Goal: Task Accomplishment & Management: Manage account settings

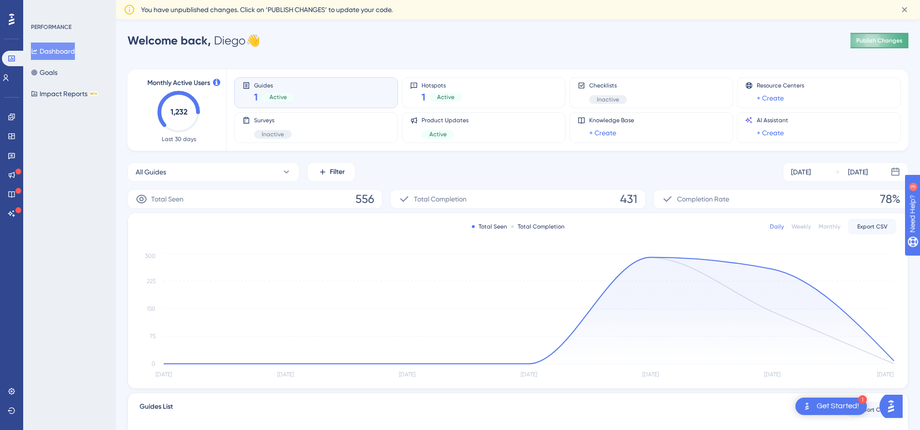
click at [873, 38] on span "Publish Changes" at bounding box center [879, 41] width 46 height 8
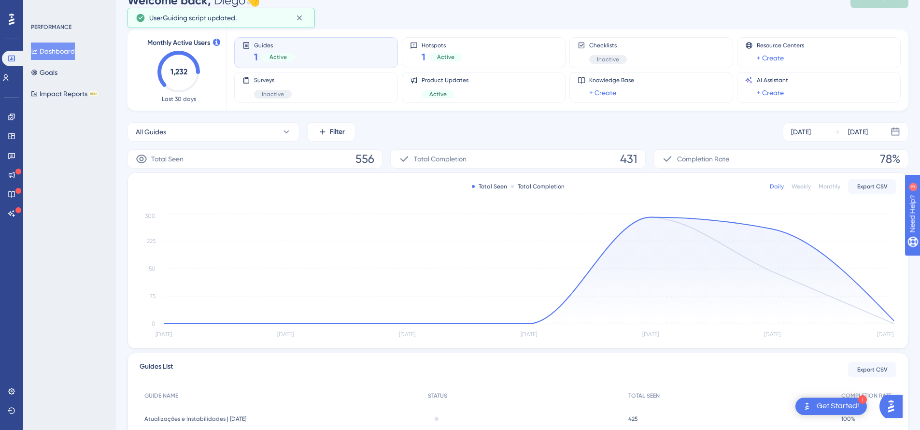
scroll to position [43, 0]
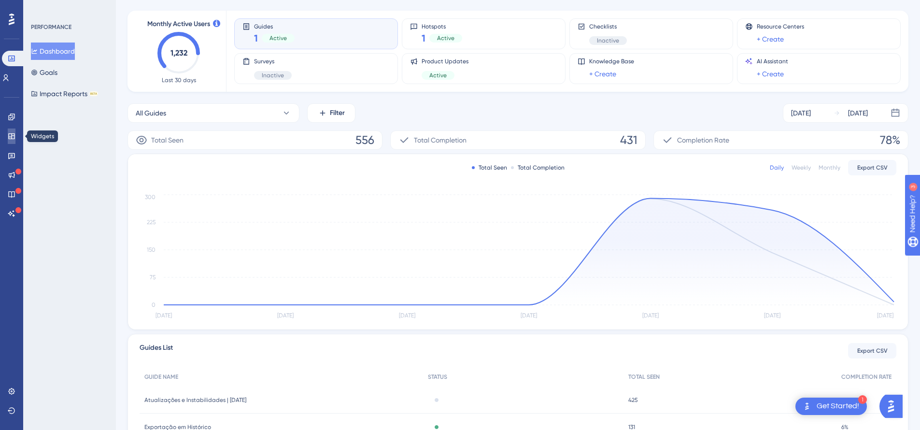
click at [15, 140] on link at bounding box center [12, 135] width 8 height 15
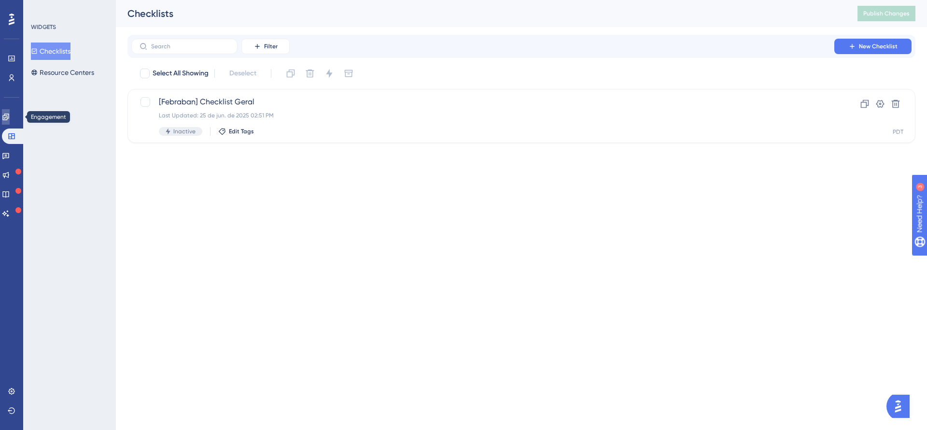
click at [7, 115] on icon at bounding box center [6, 117] width 8 height 8
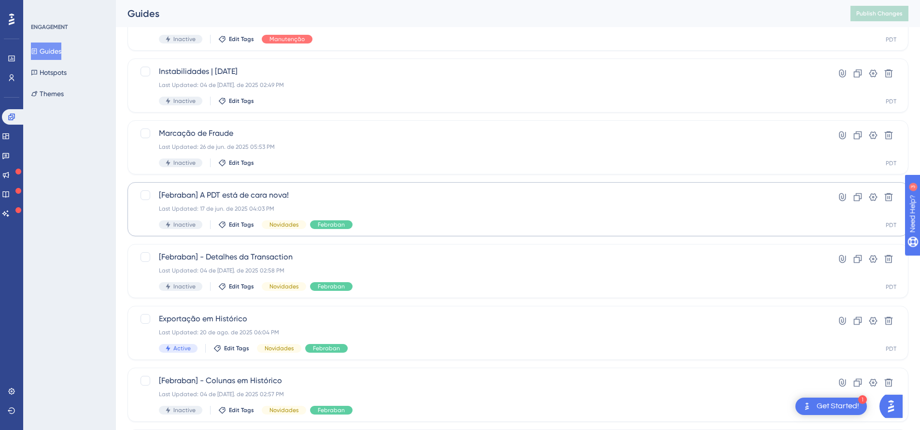
scroll to position [114, 0]
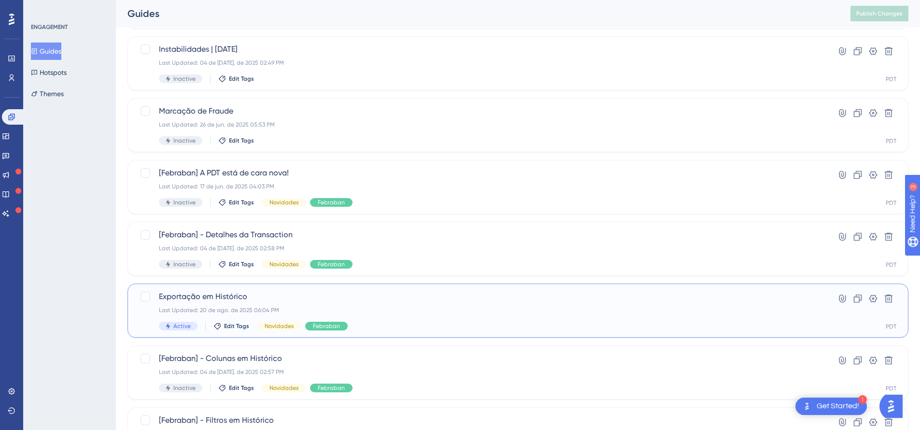
click at [305, 291] on span "Exportação em Histórico" at bounding box center [479, 297] width 641 height 12
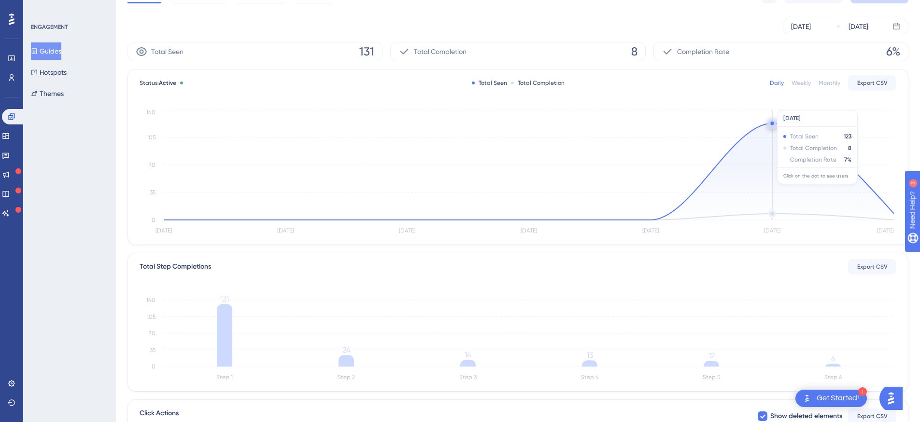
scroll to position [211, 0]
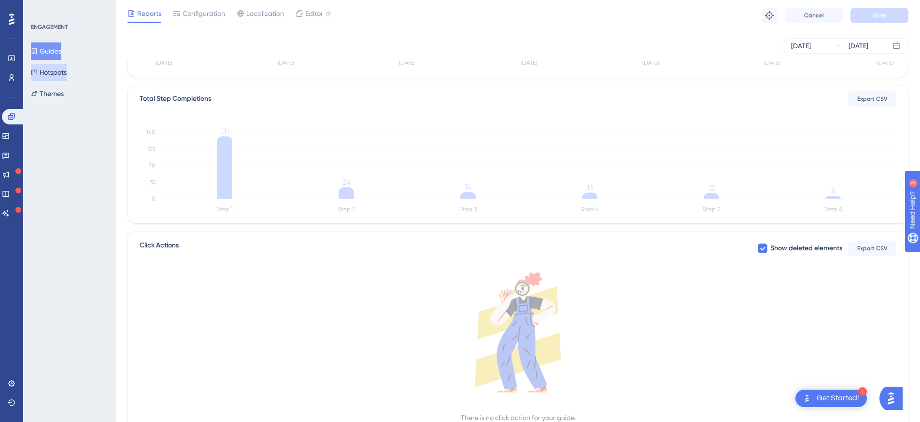
click at [59, 66] on button "Hotspots" at bounding box center [49, 72] width 36 height 17
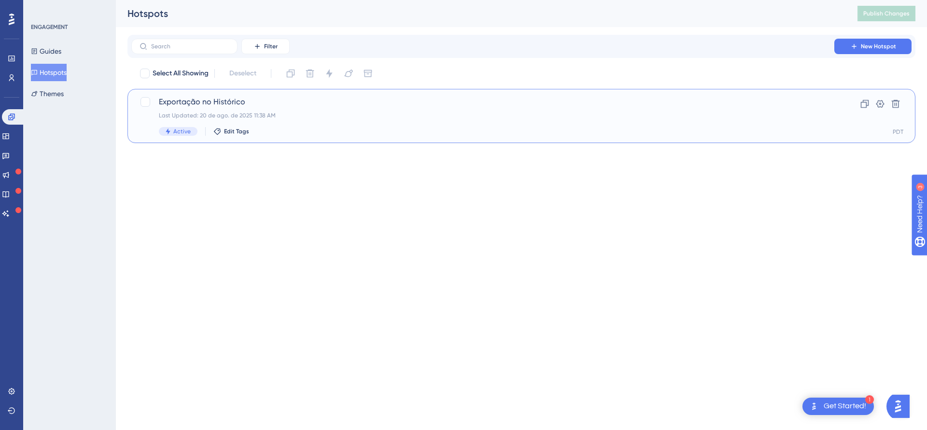
click at [324, 122] on div "Exportação no Histórico Last Updated: 20 de ago. de 2025 11:38 AM Active Edit T…" at bounding box center [483, 116] width 648 height 40
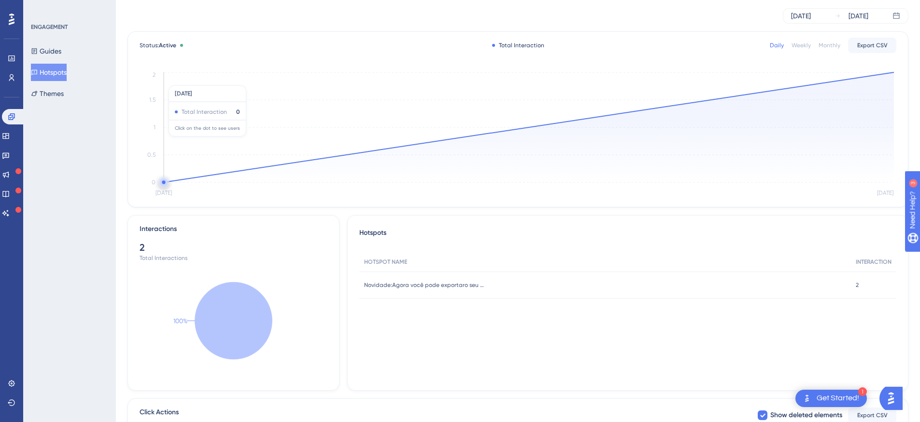
scroll to position [185, 0]
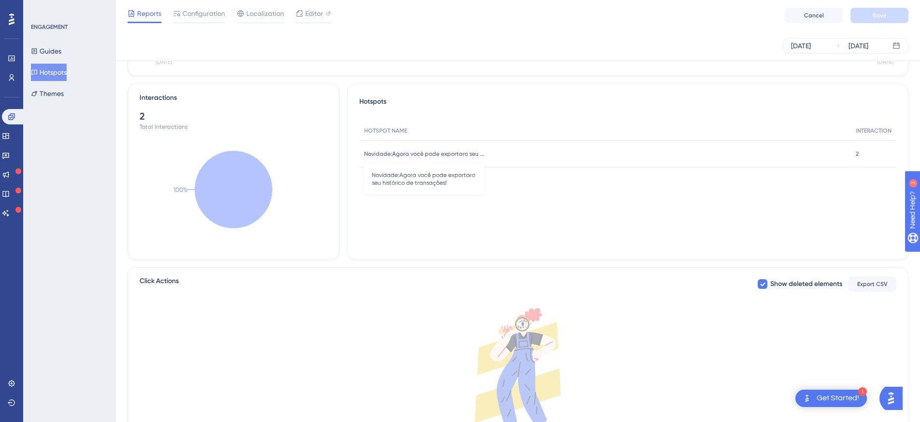
click at [458, 154] on span "Novidade:Agora você pode exportaro seu histórico de transações!" at bounding box center [424, 154] width 121 height 8
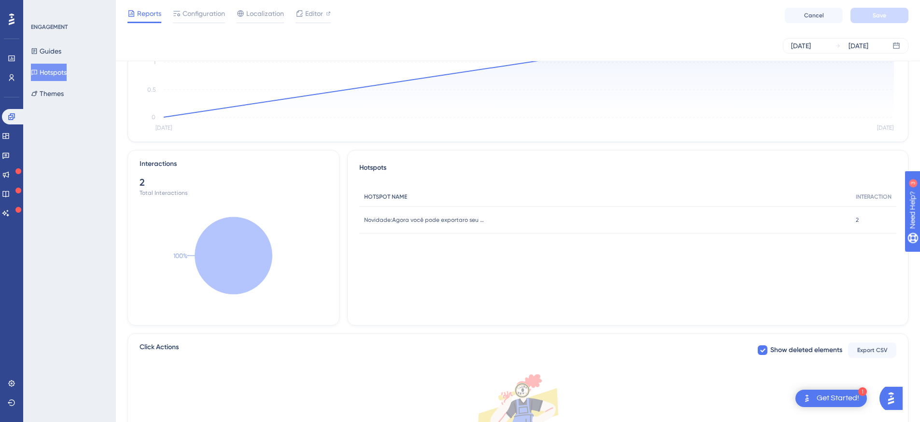
scroll to position [0, 0]
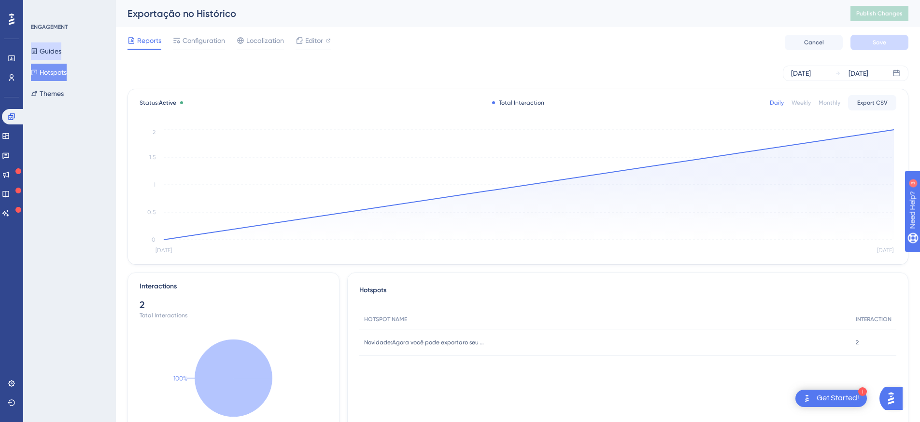
click at [43, 42] on button "Guides" at bounding box center [46, 50] width 30 height 17
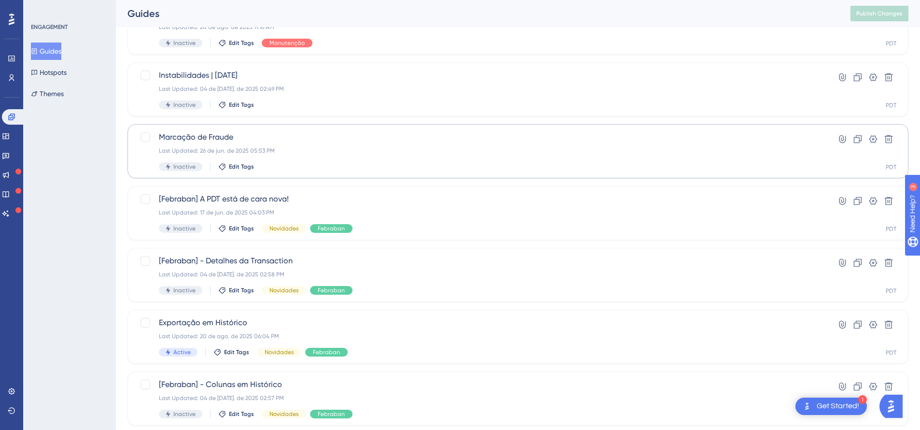
scroll to position [93, 0]
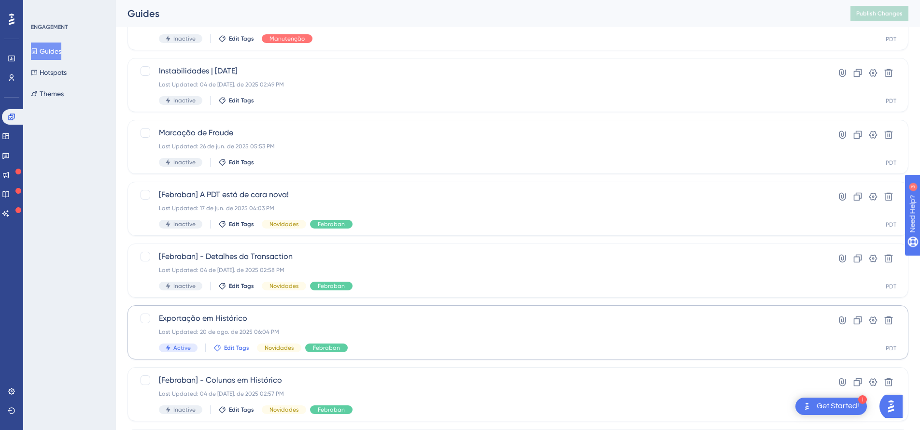
click at [237, 345] on span "Edit Tags" at bounding box center [236, 348] width 25 height 8
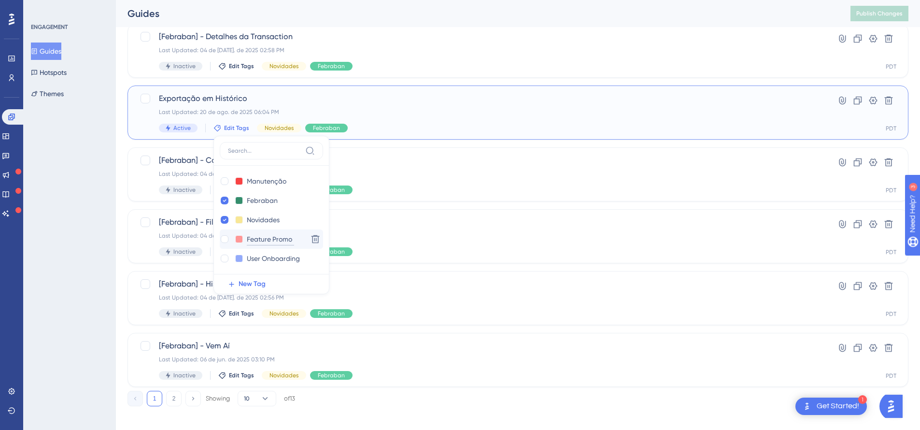
click at [272, 242] on input "Feature Promo" at bounding box center [270, 239] width 47 height 12
click at [297, 240] on div "Feature Promo Feature Promo" at bounding box center [262, 239] width 84 height 12
click at [291, 239] on input "Feature Promo" at bounding box center [270, 239] width 47 height 12
type input "Feature"
click at [122, 262] on div "Performance Users Engagement Widgets Feedback Product Updates Knowledge Base AI…" at bounding box center [518, 71] width 804 height 699
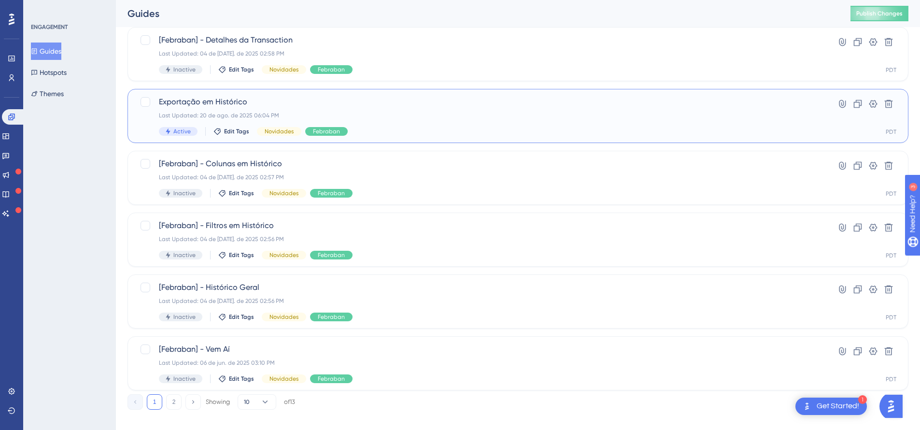
scroll to position [308, 0]
click at [261, 106] on span "Exportação em Histórico" at bounding box center [479, 104] width 641 height 12
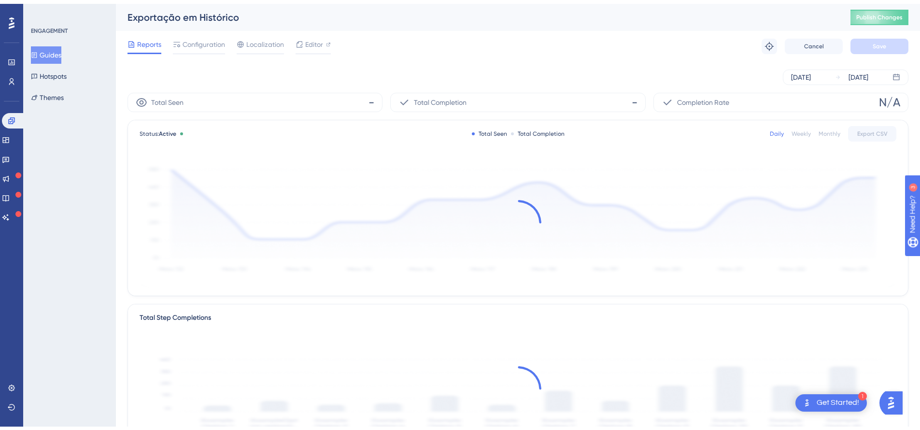
scroll to position [308, 0]
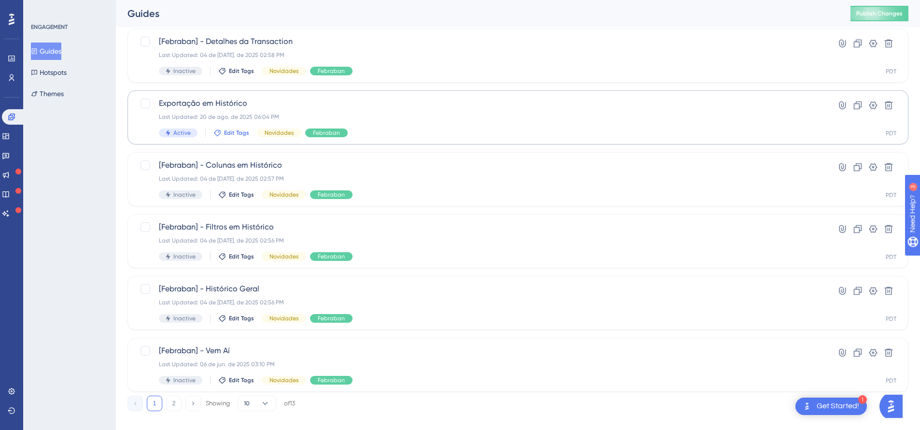
click at [234, 134] on span "Edit Tags" at bounding box center [236, 133] width 25 height 8
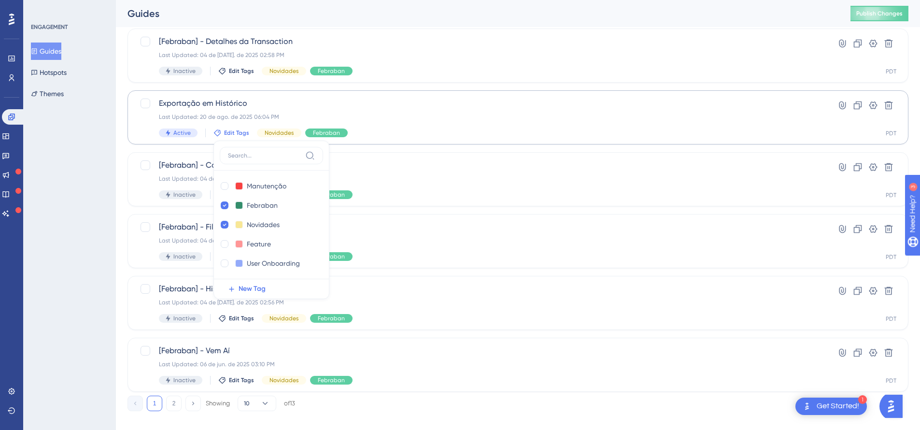
scroll to position [312, 0]
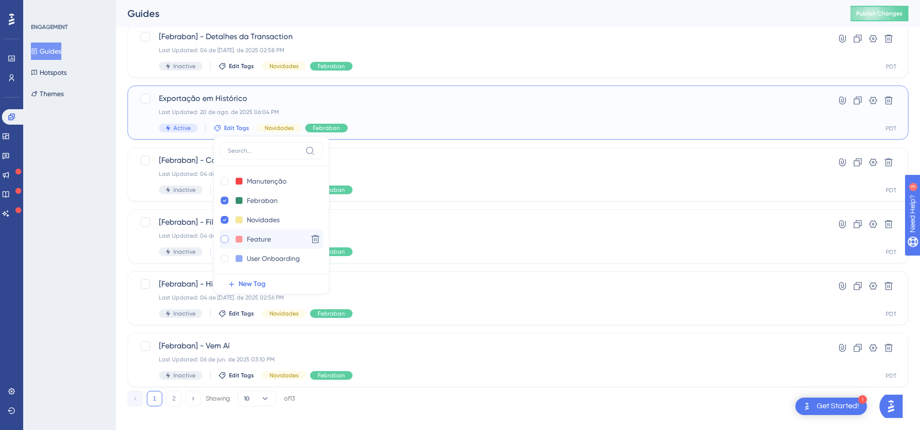
click at [226, 238] on div at bounding box center [225, 239] width 8 height 8
checkbox input "true"
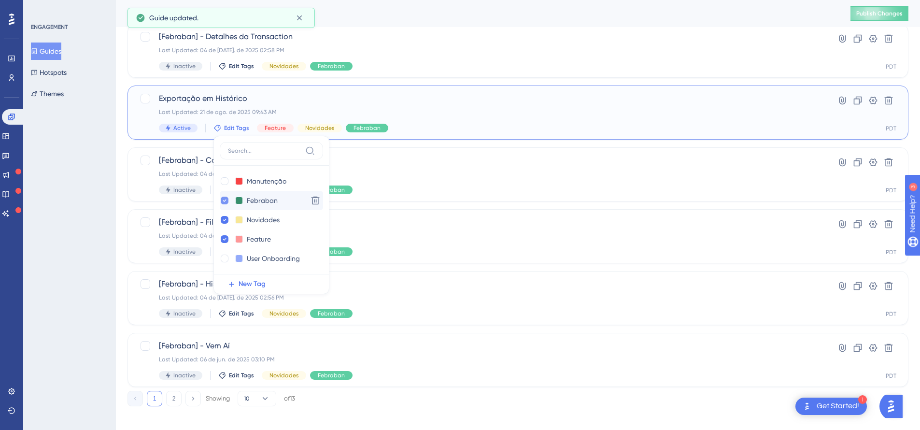
click at [227, 199] on div at bounding box center [225, 201] width 8 height 8
checkbox input "false"
click at [125, 139] on div "Performance Users Engagement Widgets Feedback Product Updates Knowledge Base AI…" at bounding box center [518, 71] width 804 height 699
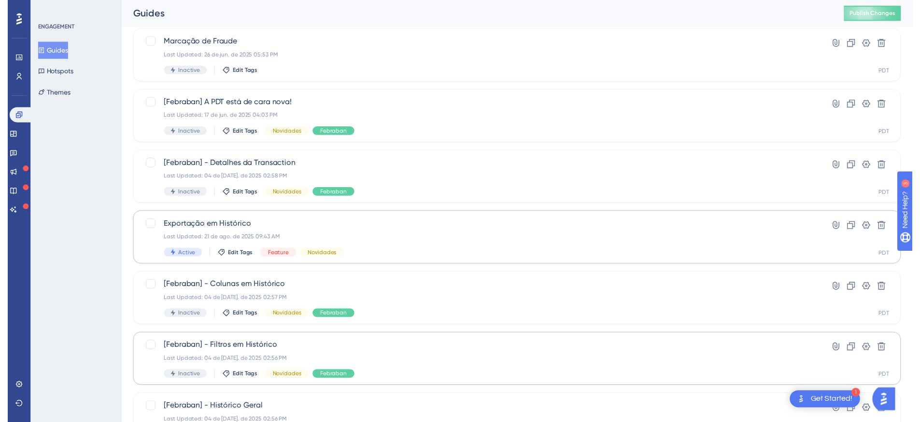
scroll to position [0, 0]
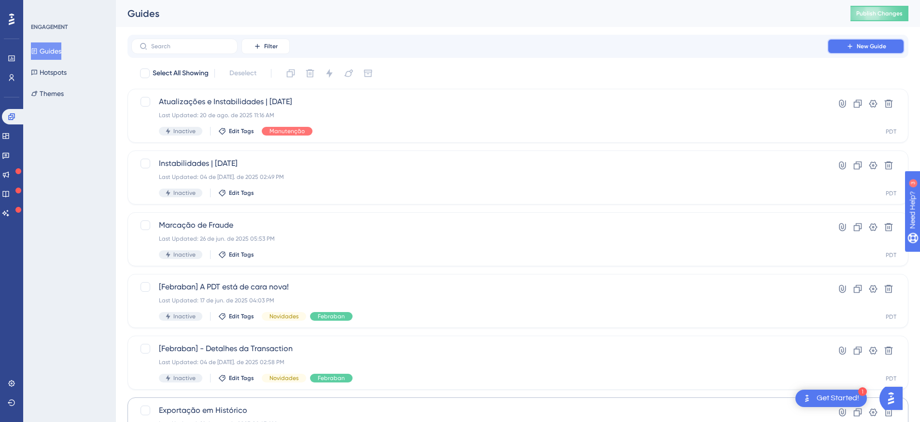
click at [853, 43] on icon at bounding box center [850, 46] width 8 height 8
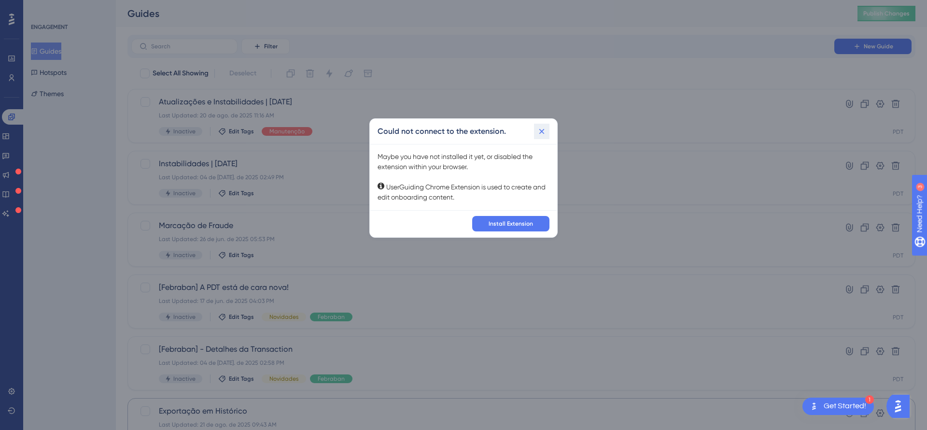
click at [548, 130] on button at bounding box center [541, 131] width 15 height 15
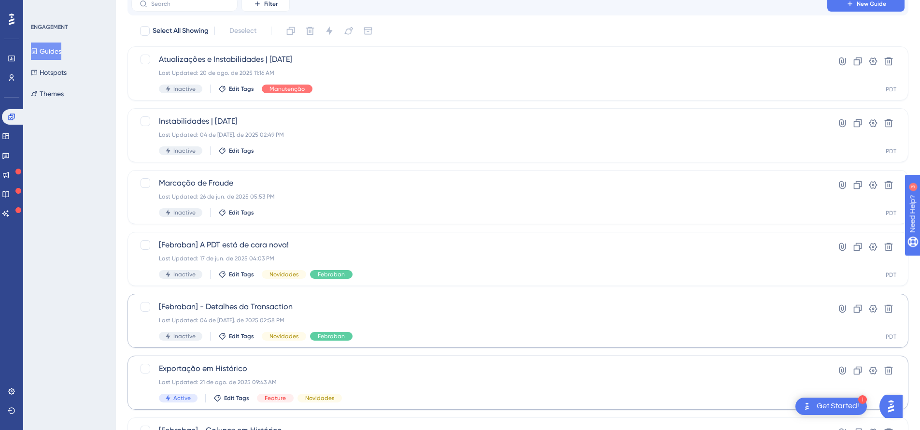
scroll to position [43, 0]
click at [300, 361] on div "Exportação em Histórico Last Updated: 21 de ago. de 2025 09:43 AM Active Edit T…" at bounding box center [517, 382] width 781 height 54
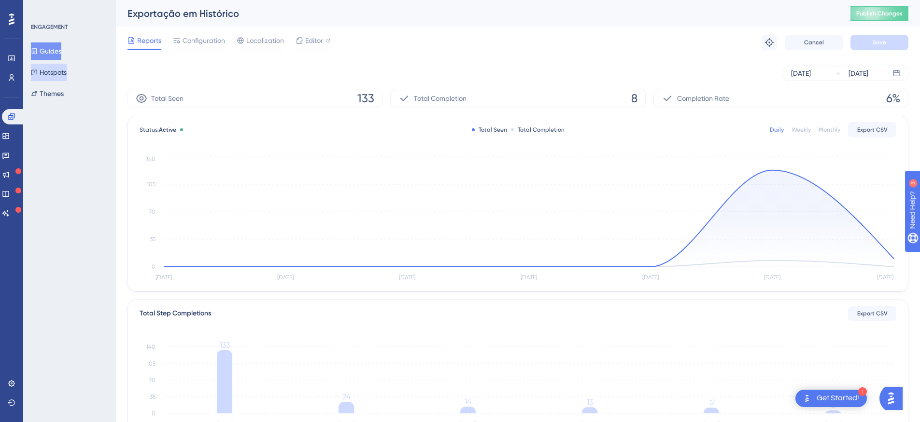
click at [60, 74] on button "Hotspots" at bounding box center [49, 72] width 36 height 17
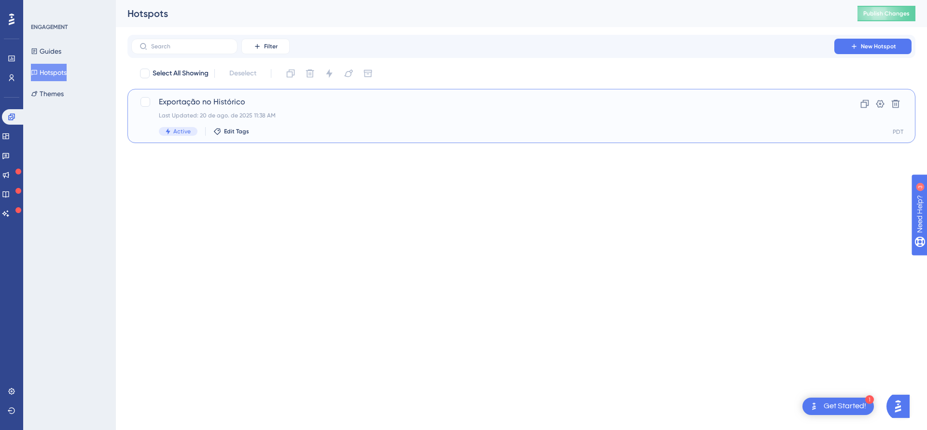
click at [225, 107] on span "Exportação no Histórico" at bounding box center [483, 102] width 648 height 12
